Goal: Information Seeking & Learning: Learn about a topic

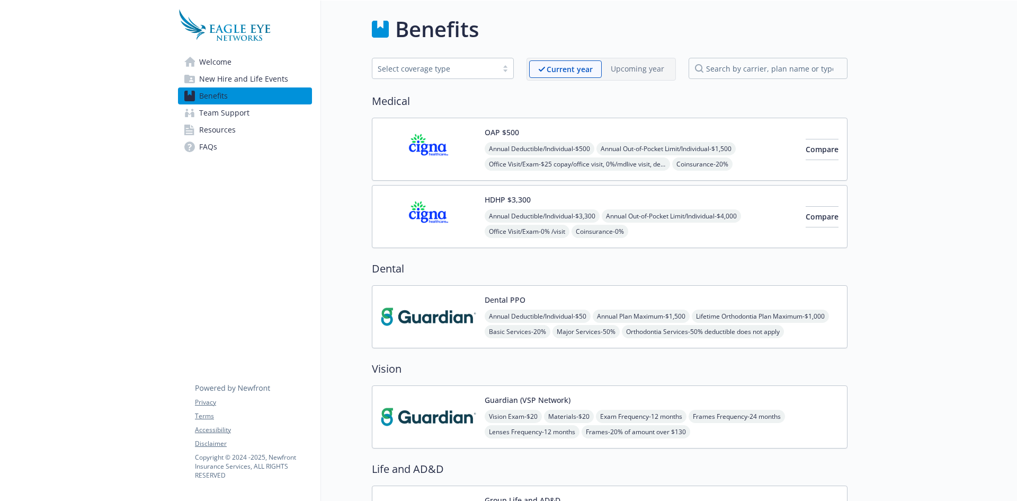
click at [504, 128] on button "OAP $500" at bounding box center [502, 132] width 34 height 11
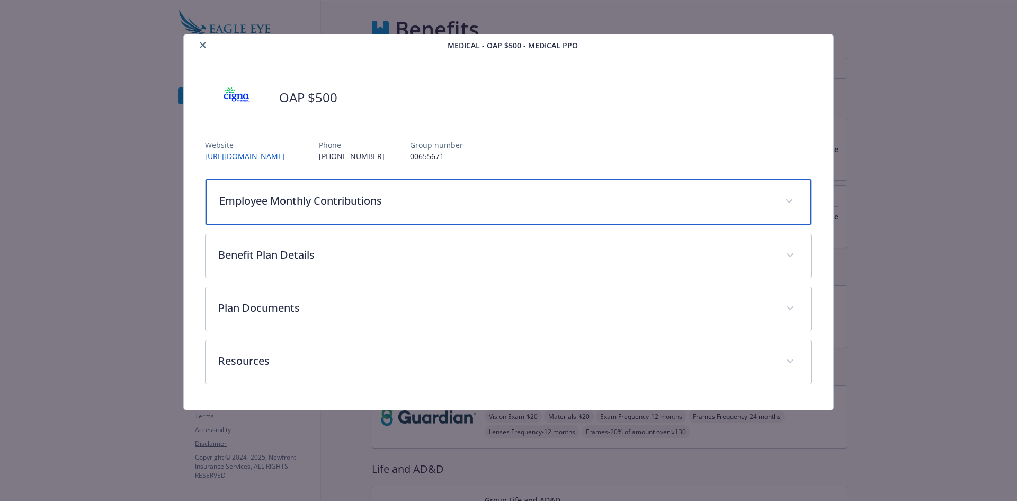
click at [329, 193] on p "Employee Monthly Contributions" at bounding box center [496, 201] width 554 height 16
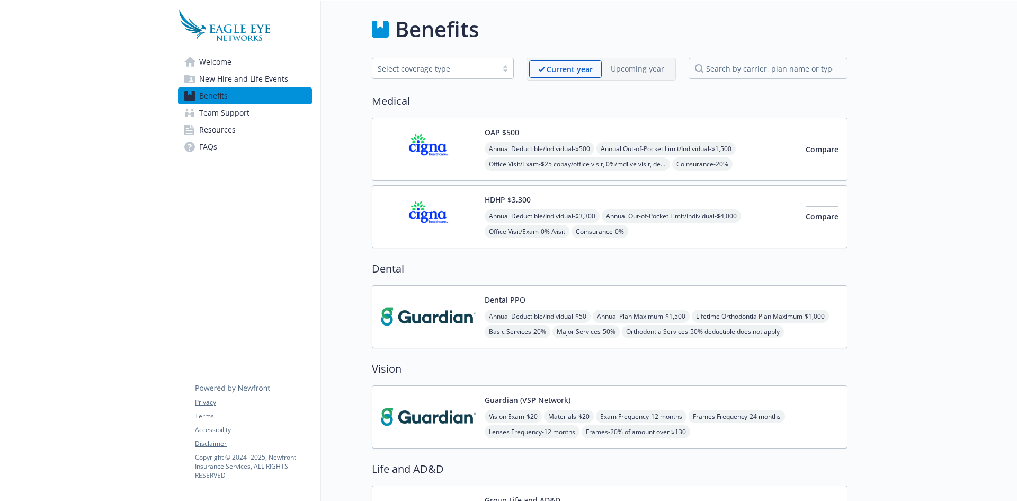
click at [508, 298] on button "Dental PPO" at bounding box center [505, 299] width 41 height 11
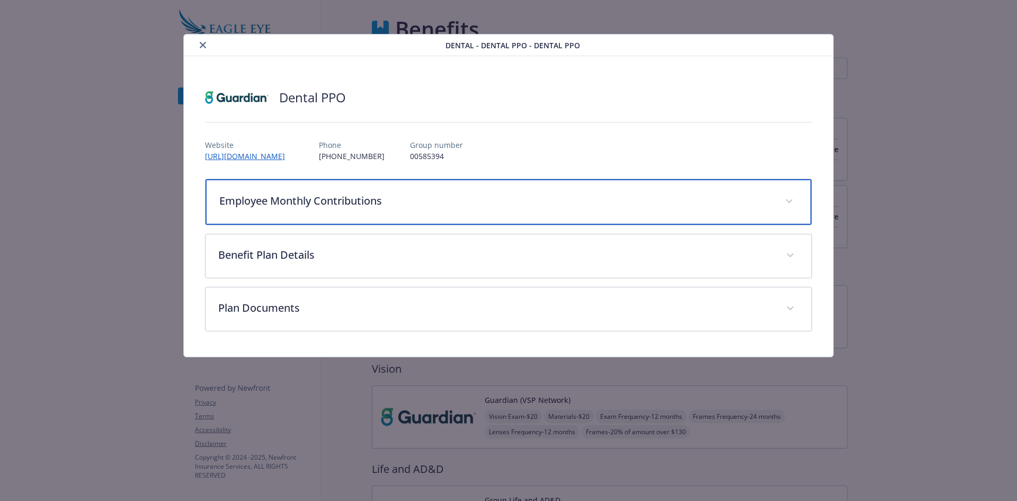
click at [259, 200] on p "Employee Monthly Contributions" at bounding box center [496, 201] width 554 height 16
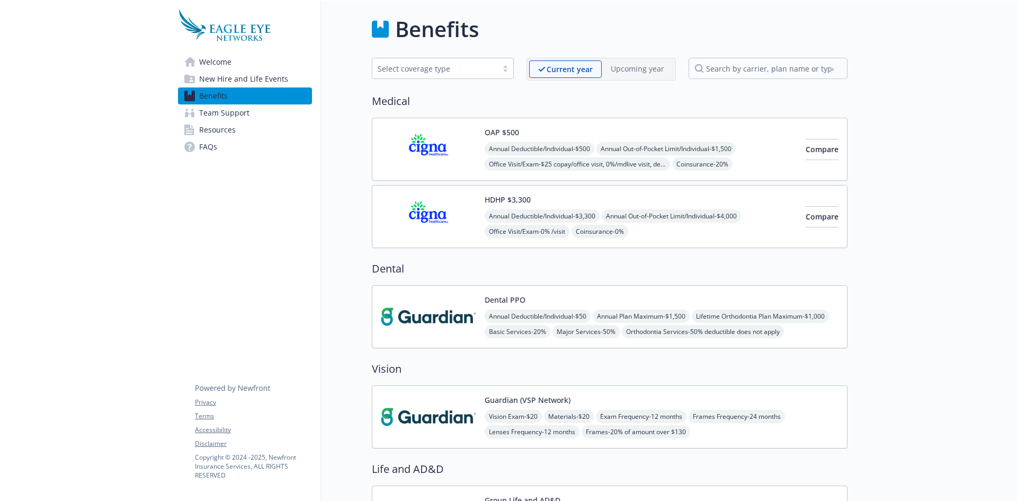
click at [472, 143] on img at bounding box center [428, 149] width 95 height 45
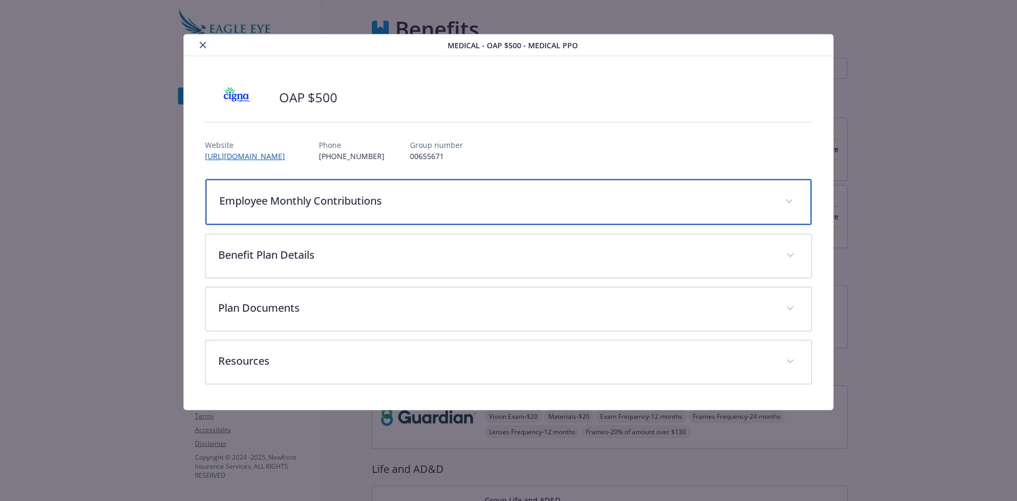
click at [278, 194] on p "Employee Monthly Contributions" at bounding box center [496, 201] width 554 height 16
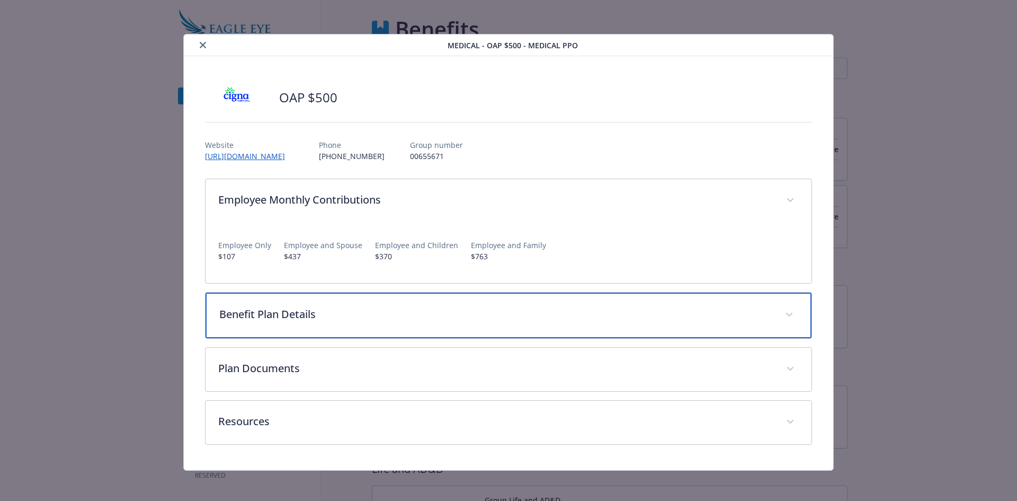
click at [314, 318] on p "Benefit Plan Details" at bounding box center [496, 314] width 554 height 16
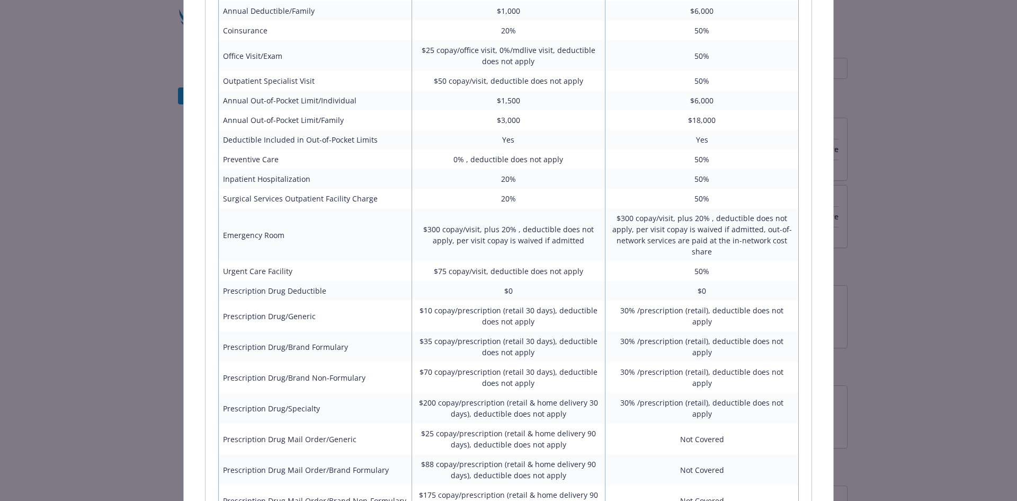
scroll to position [400, 0]
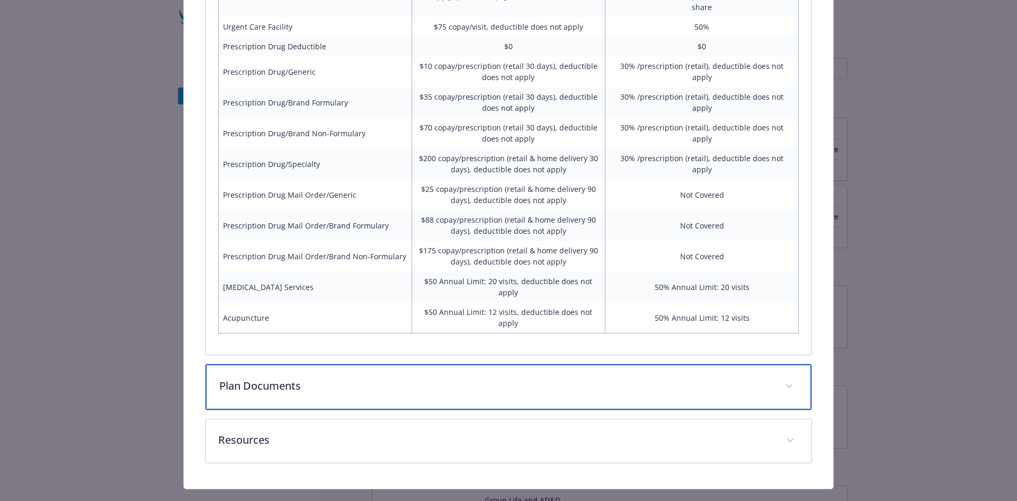
click at [298, 378] on p "Plan Documents" at bounding box center [496, 386] width 554 height 16
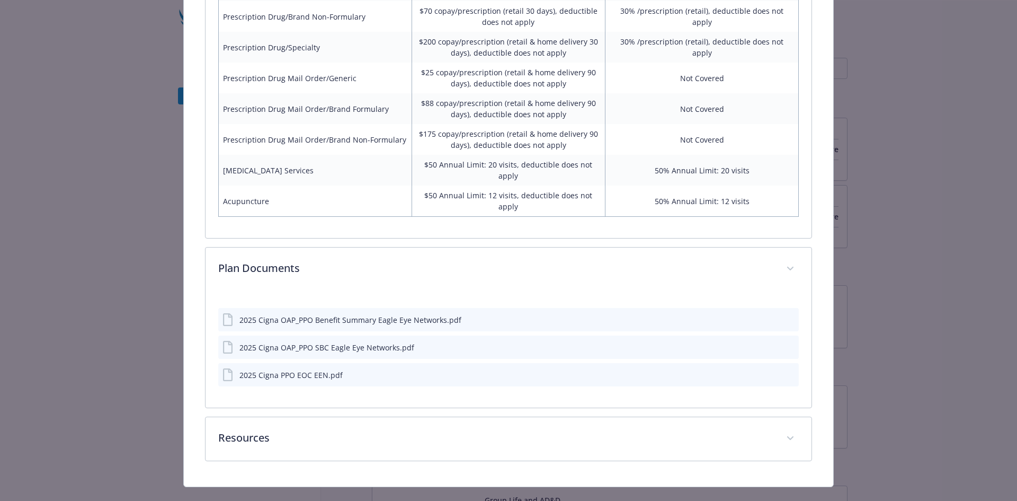
scroll to position [742, 0]
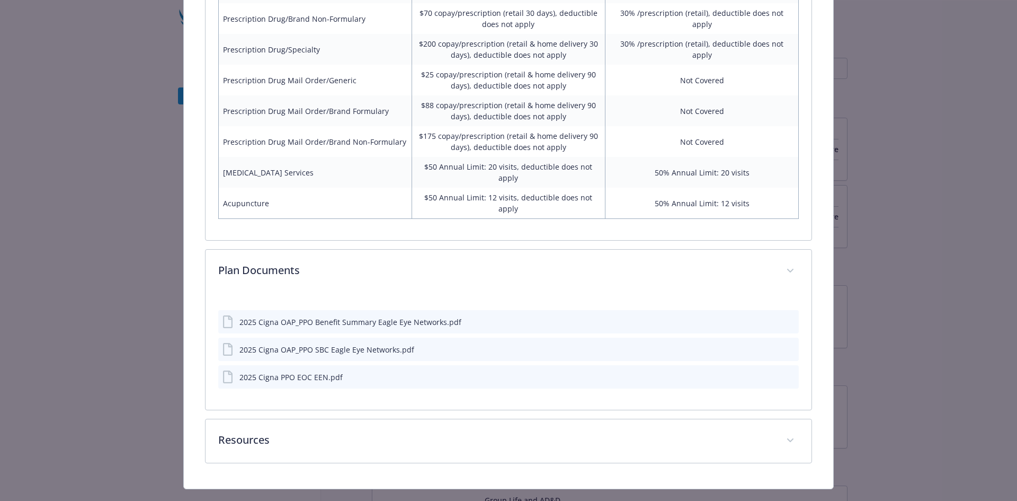
click at [273, 316] on div "2025 Cigna OAP_PPO Benefit Summary Eagle Eye Networks.pdf" at bounding box center [351, 321] width 222 height 11
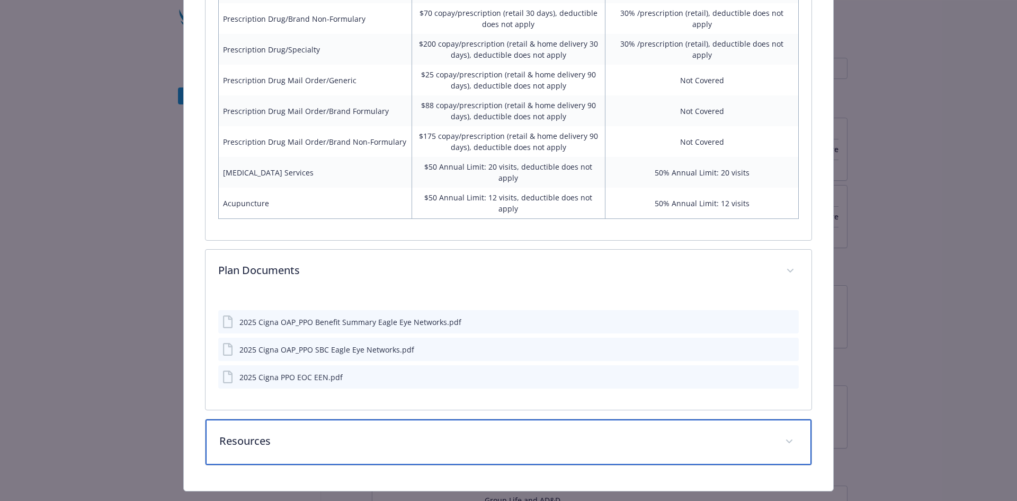
click at [501, 431] on div "Resources" at bounding box center [509, 442] width 607 height 46
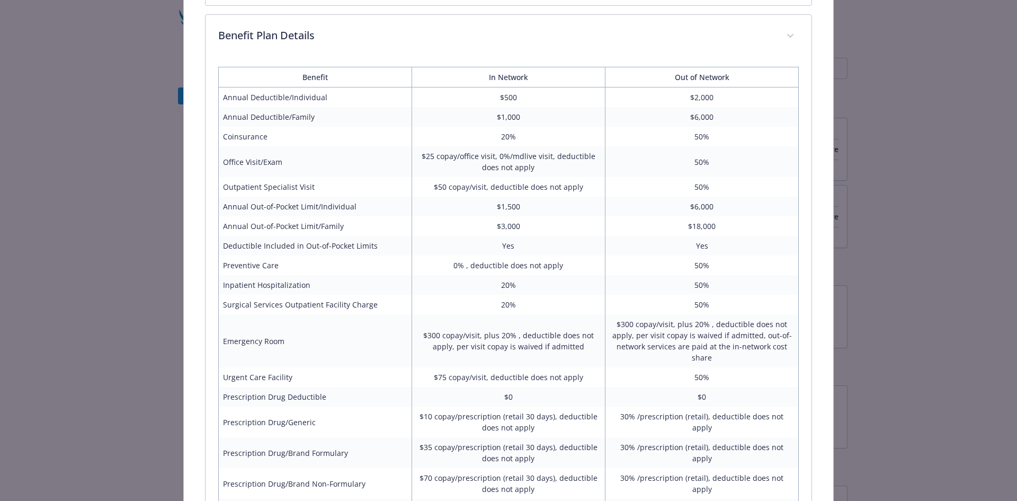
scroll to position [252, 0]
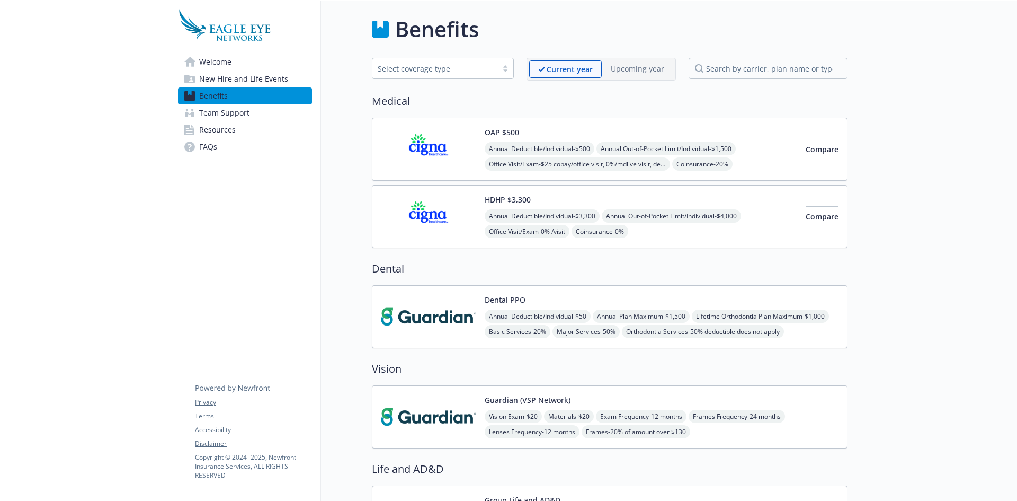
click at [509, 300] on button "Dental PPO" at bounding box center [505, 299] width 41 height 11
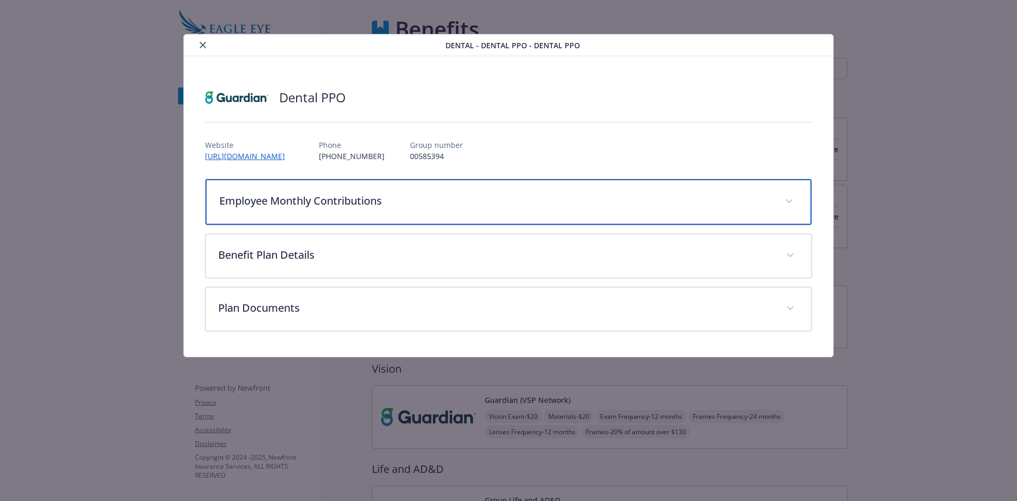
click at [368, 210] on div "Employee Monthly Contributions" at bounding box center [509, 202] width 607 height 46
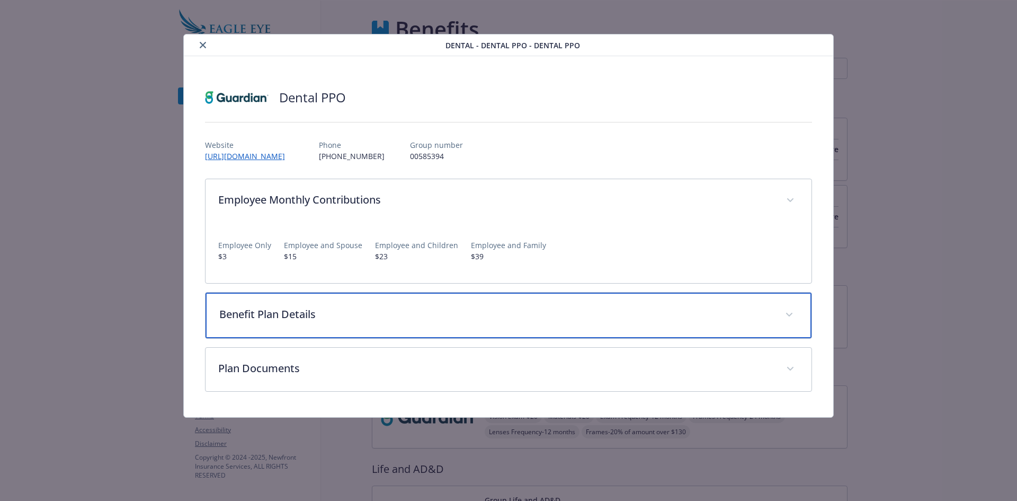
click at [384, 310] on p "Benefit Plan Details" at bounding box center [496, 314] width 554 height 16
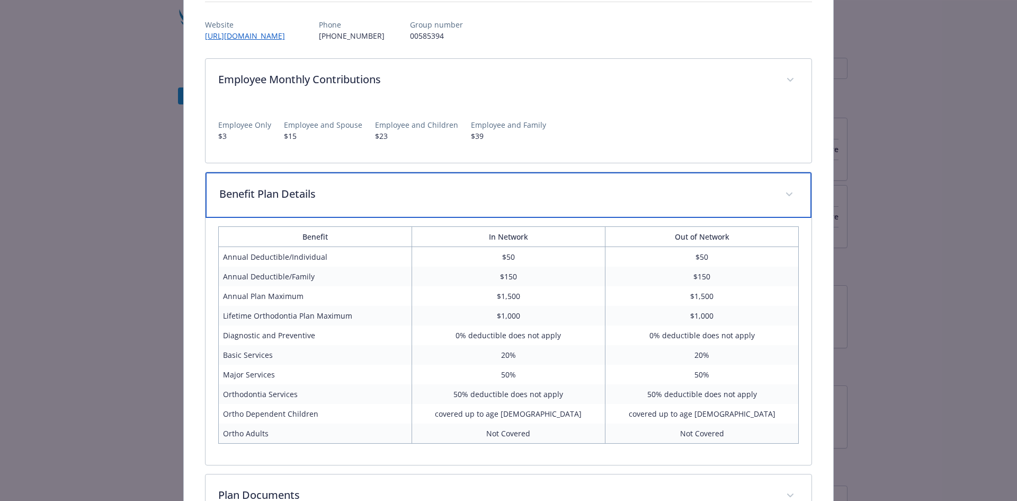
scroll to position [121, 0]
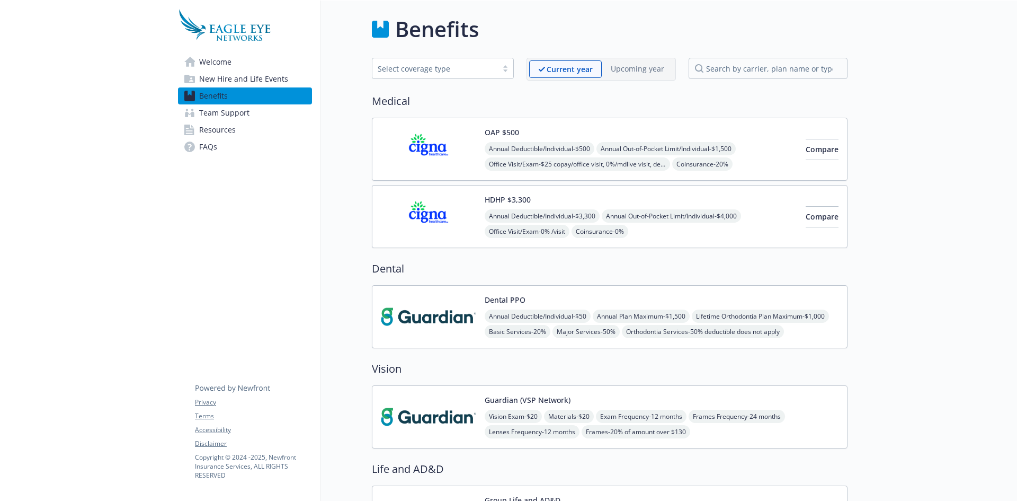
click at [527, 199] on button "HDHP $3,300" at bounding box center [508, 199] width 46 height 11
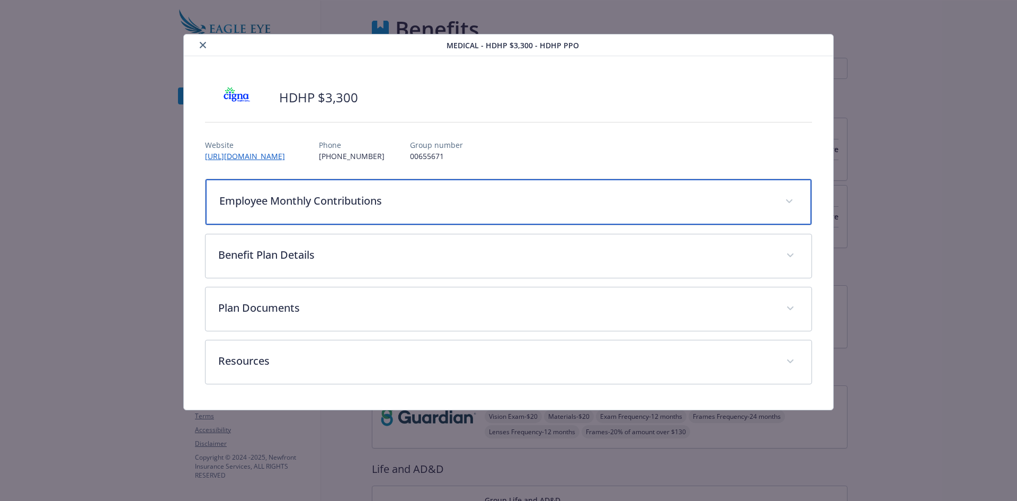
click at [327, 208] on div "Employee Monthly Contributions" at bounding box center [509, 202] width 607 height 46
